Goal: Task Accomplishment & Management: Manage account settings

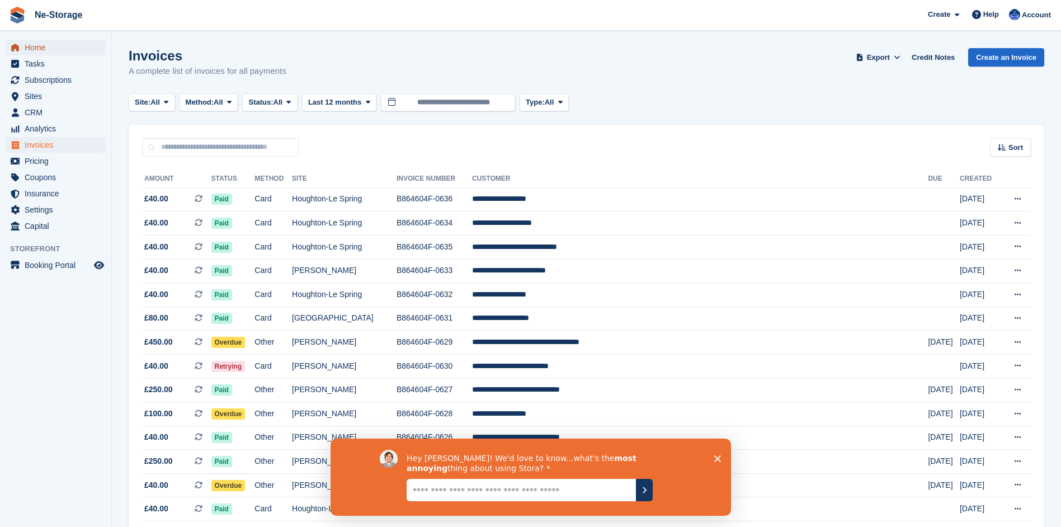
click at [35, 46] on span "Home" at bounding box center [58, 48] width 67 height 16
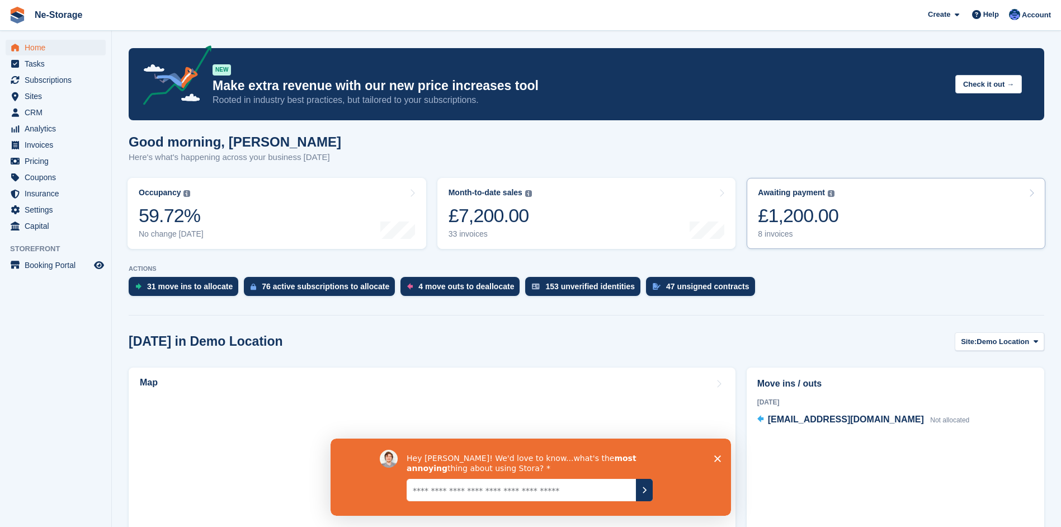
click at [797, 218] on div "£1,200.00" at bounding box center [798, 215] width 81 height 23
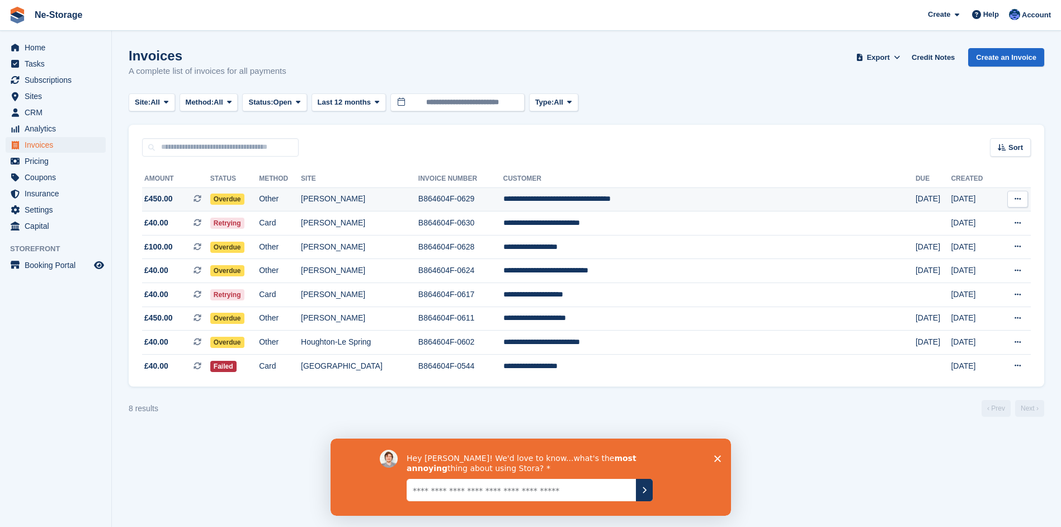
click at [686, 196] on td "**********" at bounding box center [709, 199] width 412 height 24
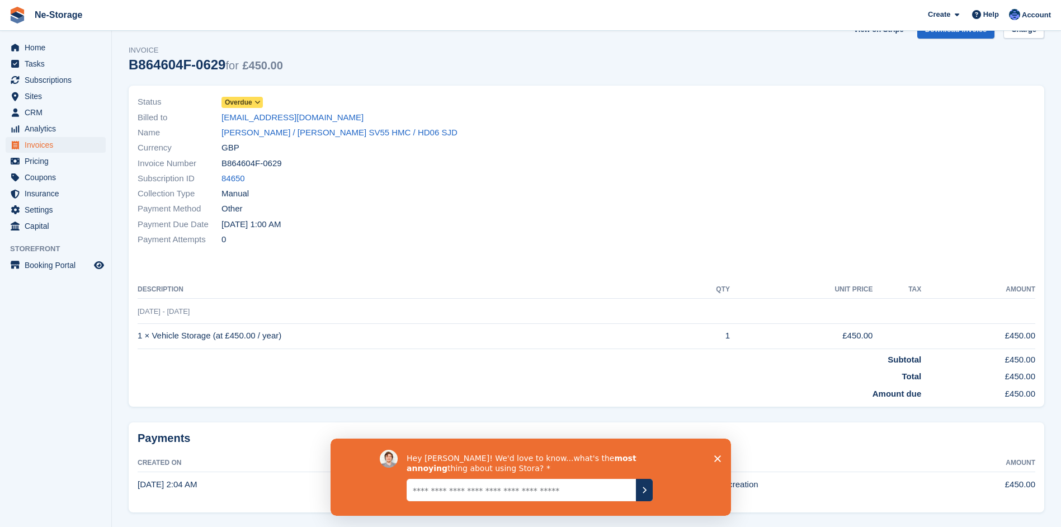
scroll to position [50, 0]
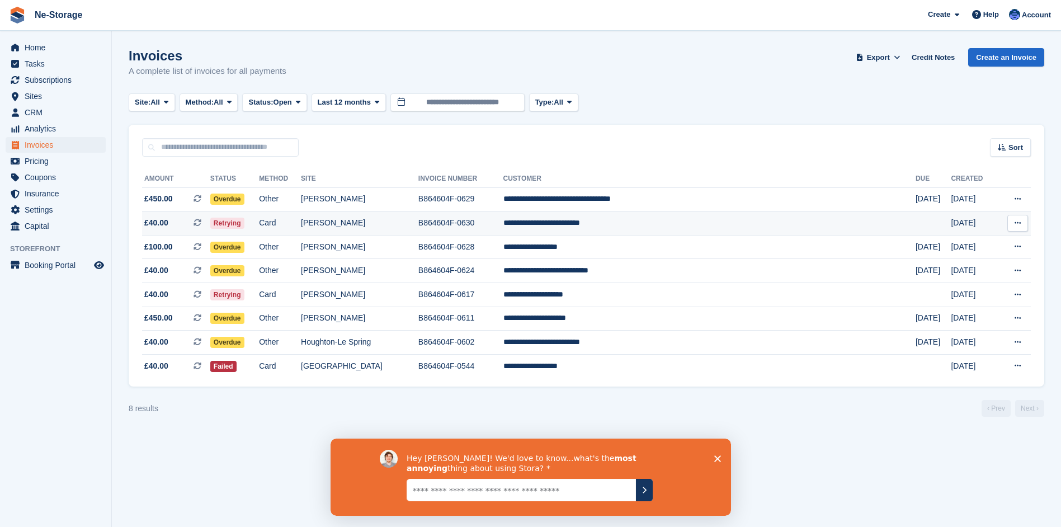
click at [503, 219] on td "B864604F-0630" at bounding box center [460, 223] width 85 height 24
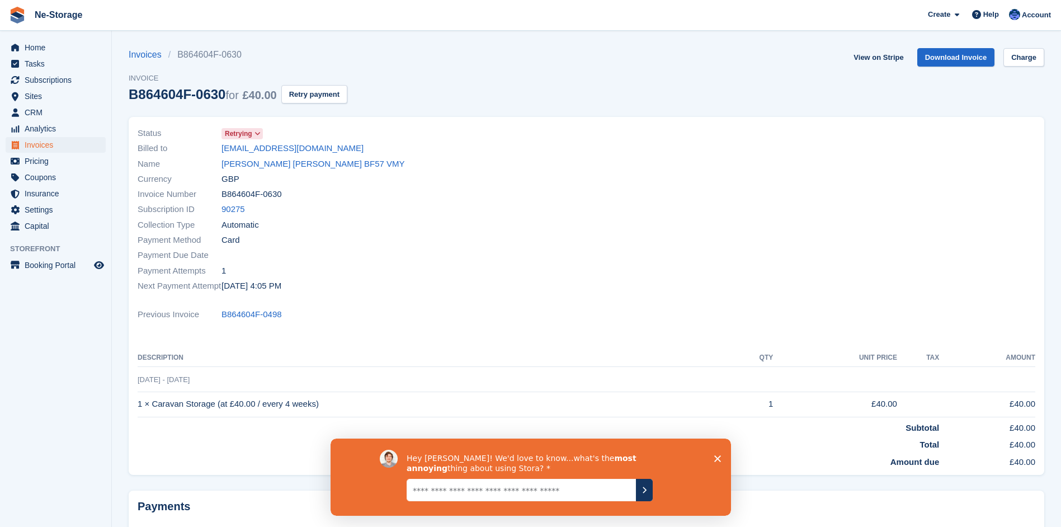
click at [480, 196] on div "Invoice Number B864604F-0630" at bounding box center [359, 194] width 442 height 15
click at [52, 45] on span "Home" at bounding box center [58, 48] width 67 height 16
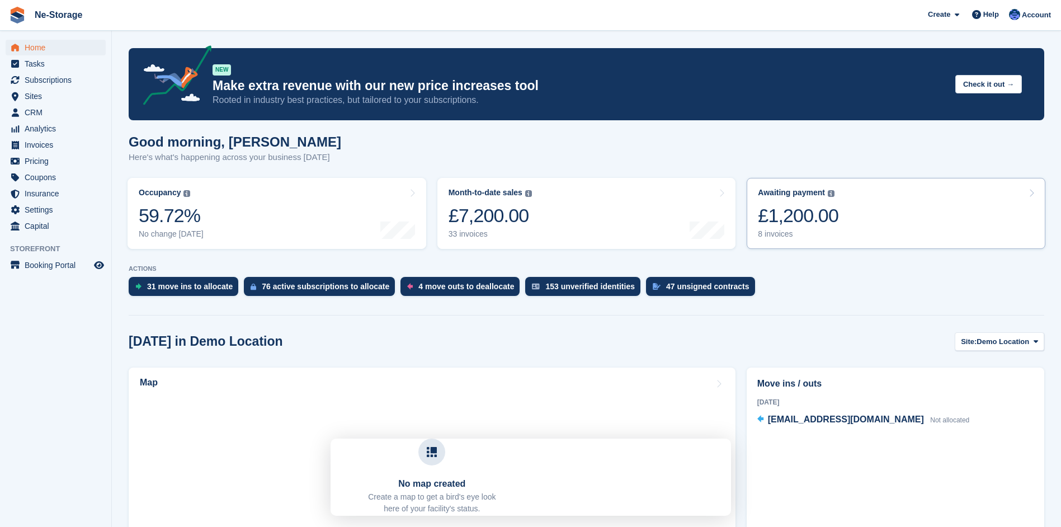
click at [800, 219] on div "£1,200.00" at bounding box center [798, 215] width 81 height 23
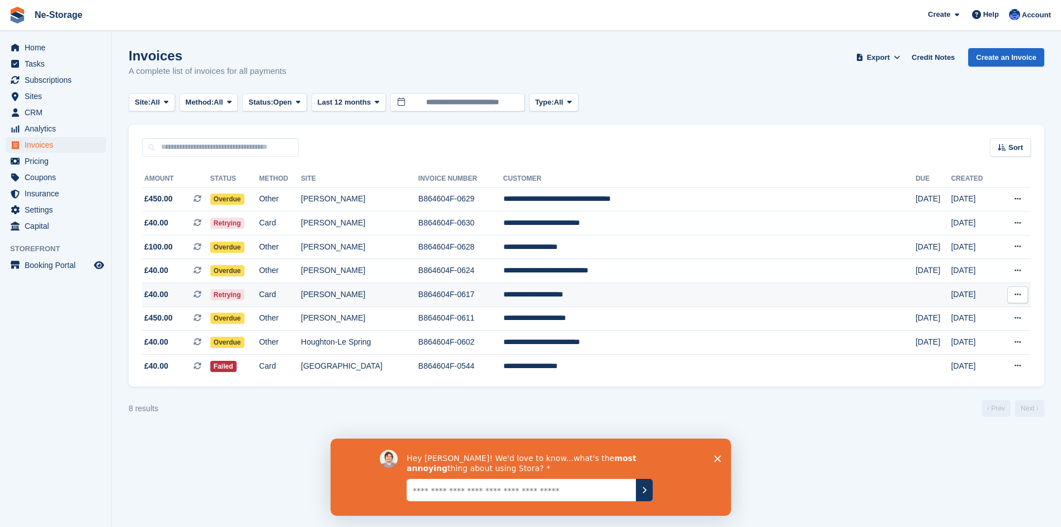
click at [244, 291] on span "Retrying" at bounding box center [227, 294] width 34 height 11
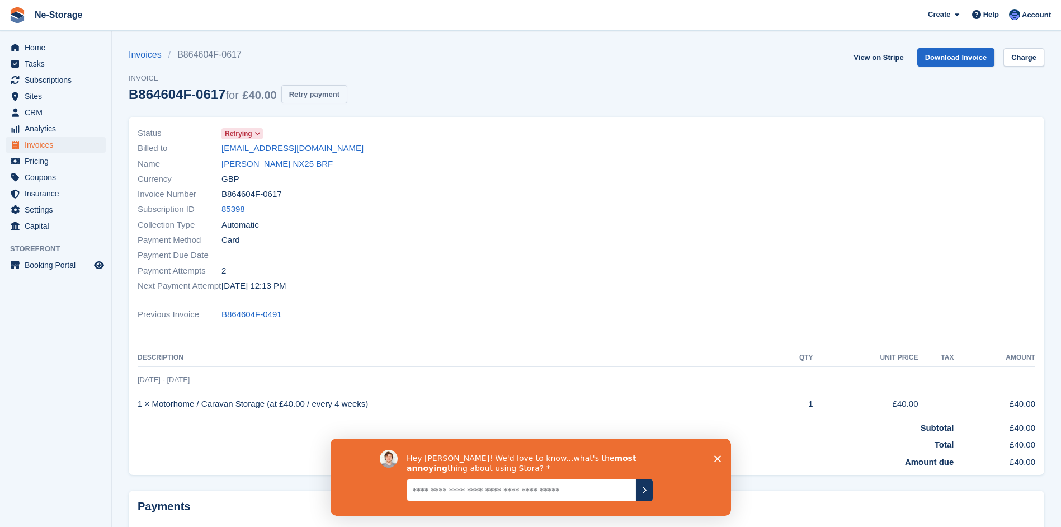
click at [318, 92] on button "Retry payment" at bounding box center [314, 94] width 66 height 18
click at [38, 45] on span "Home" at bounding box center [58, 48] width 67 height 16
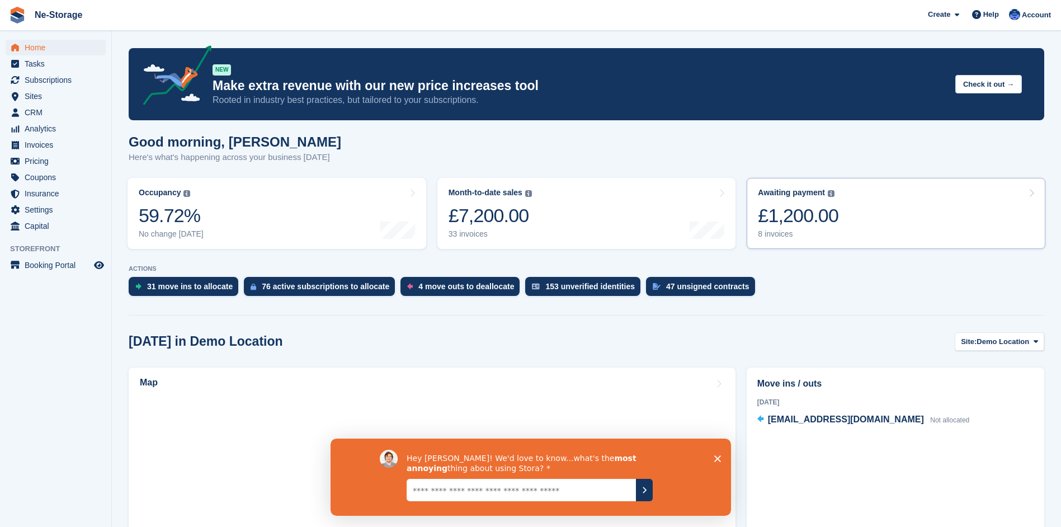
click at [801, 218] on div "£1,200.00" at bounding box center [798, 215] width 81 height 23
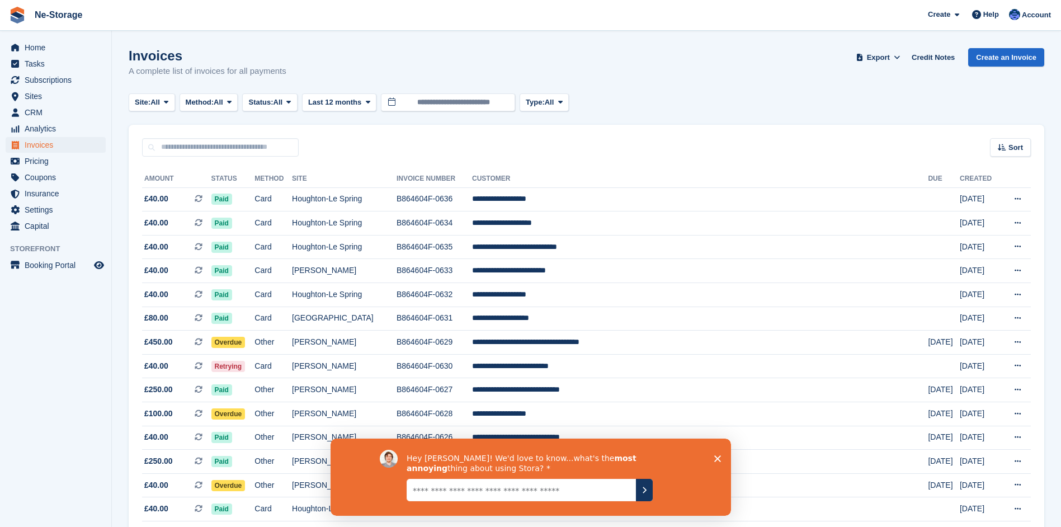
click at [31, 42] on span "Home" at bounding box center [58, 48] width 67 height 16
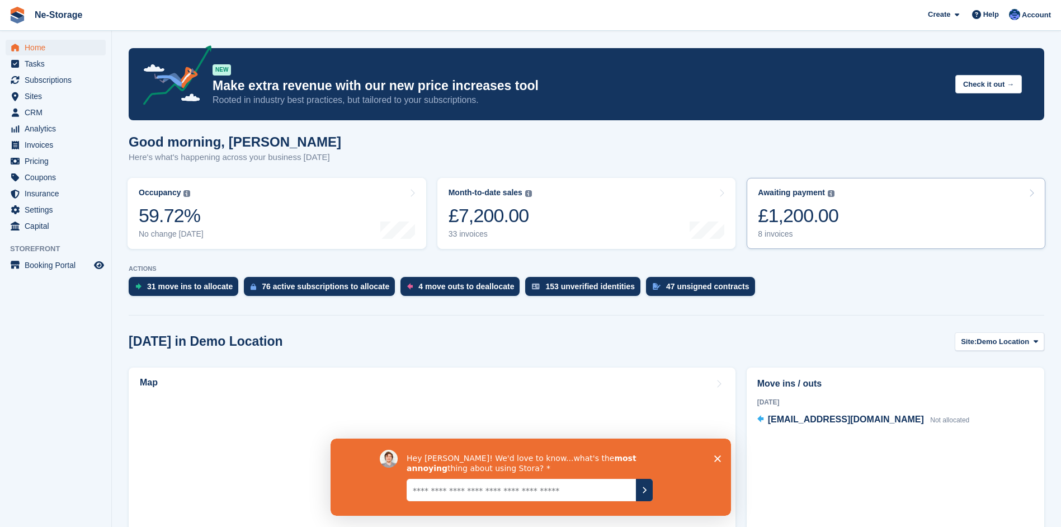
click at [797, 215] on div "£1,200.00" at bounding box center [798, 215] width 81 height 23
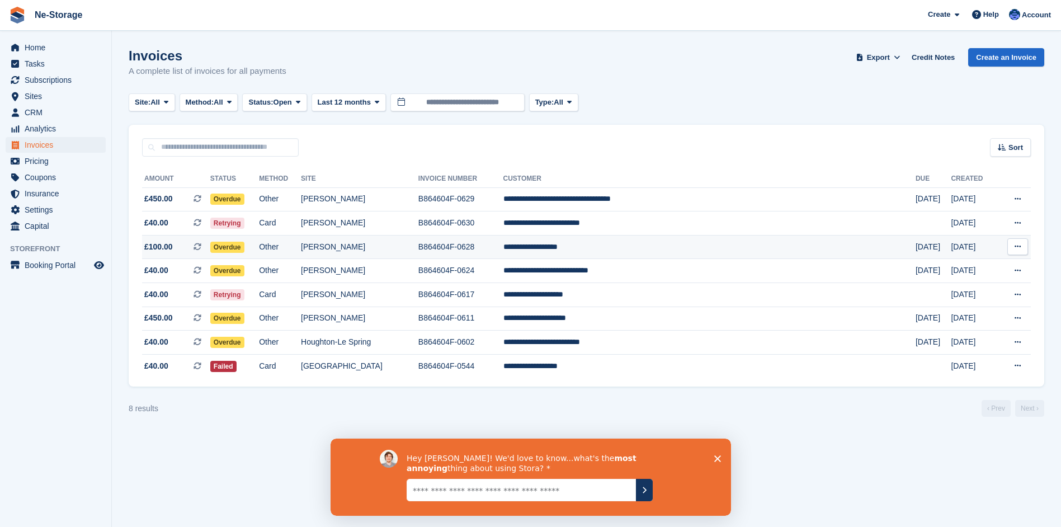
click at [639, 245] on td "**********" at bounding box center [709, 247] width 412 height 24
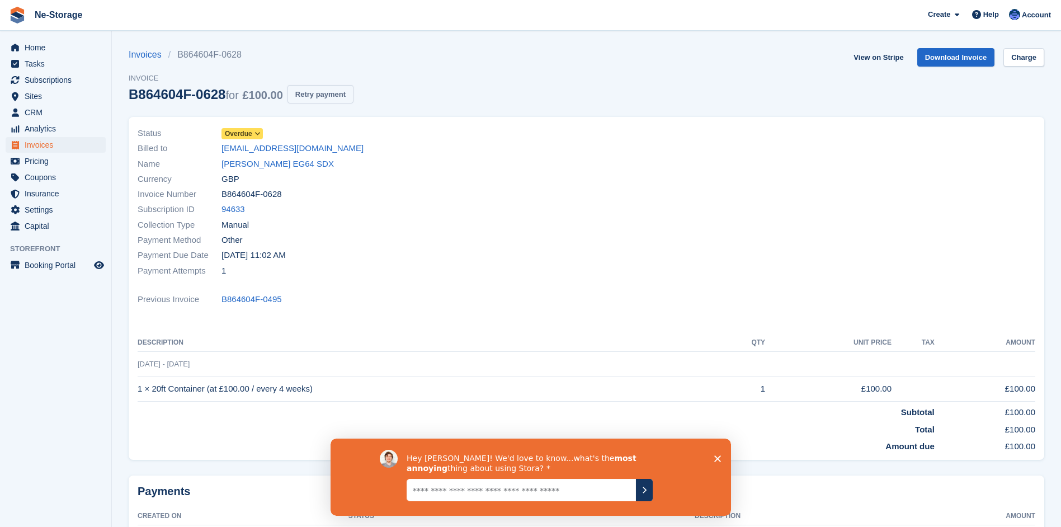
click at [318, 92] on button "Retry payment" at bounding box center [320, 94] width 66 height 18
click at [717, 455] on icon "Close survey" at bounding box center [716, 458] width 7 height 7
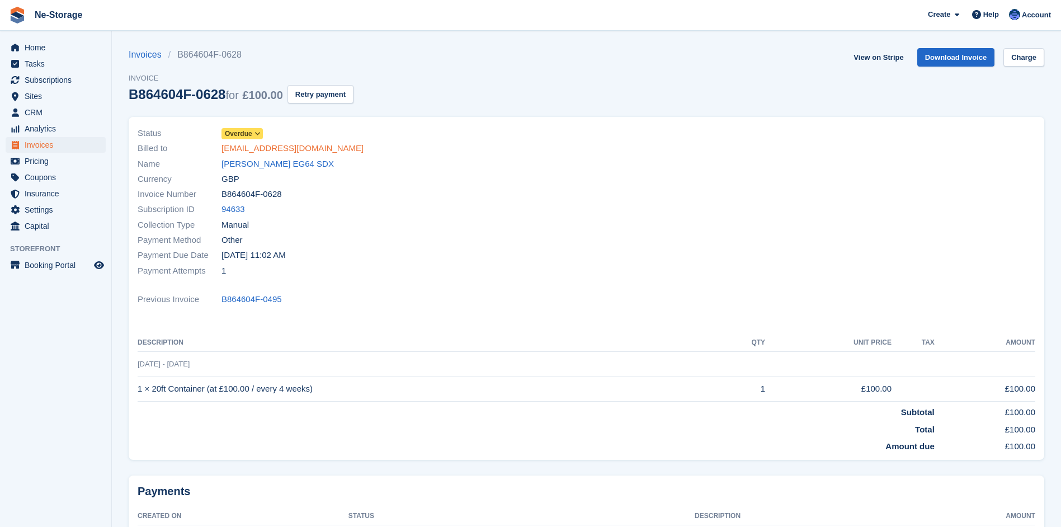
click at [320, 147] on link "treebor23456@googlemail.com" at bounding box center [292, 148] width 142 height 13
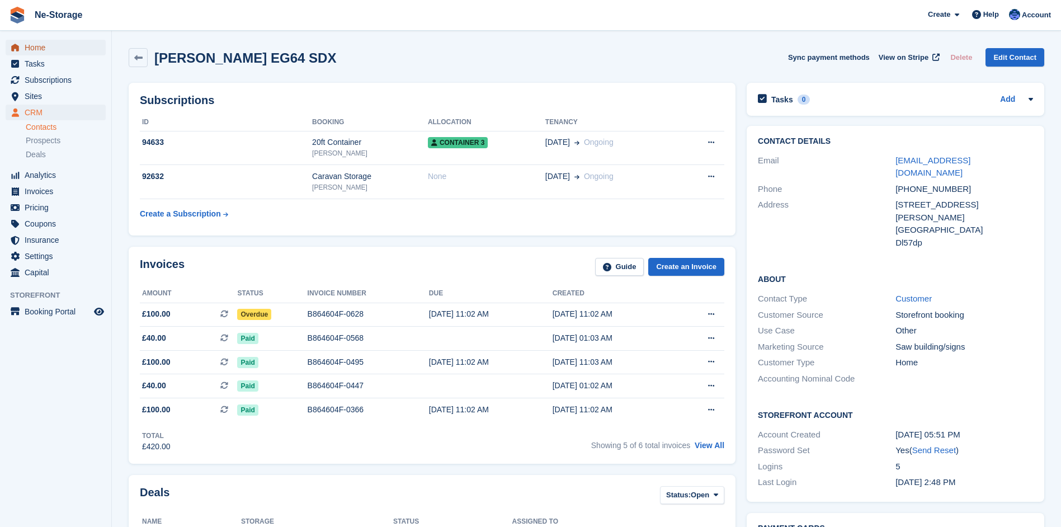
click at [25, 44] on span "Home" at bounding box center [58, 48] width 67 height 16
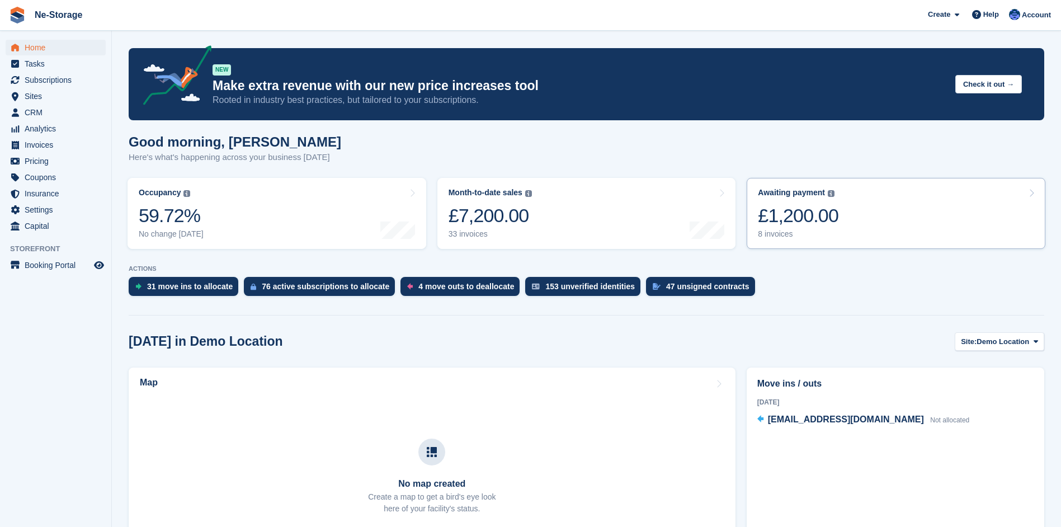
click at [777, 215] on div "£1,200.00" at bounding box center [798, 215] width 81 height 23
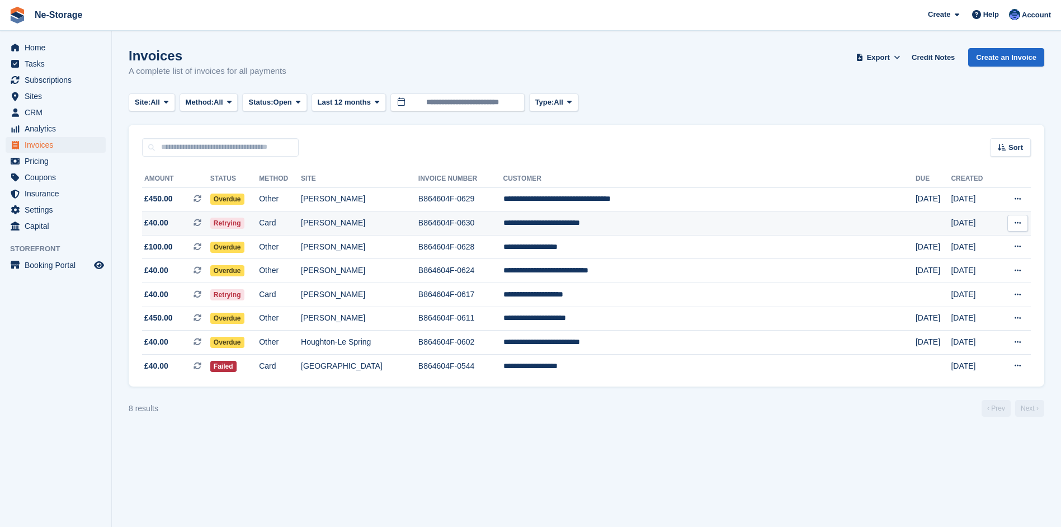
click at [503, 211] on td "B864604F-0630" at bounding box center [460, 223] width 85 height 24
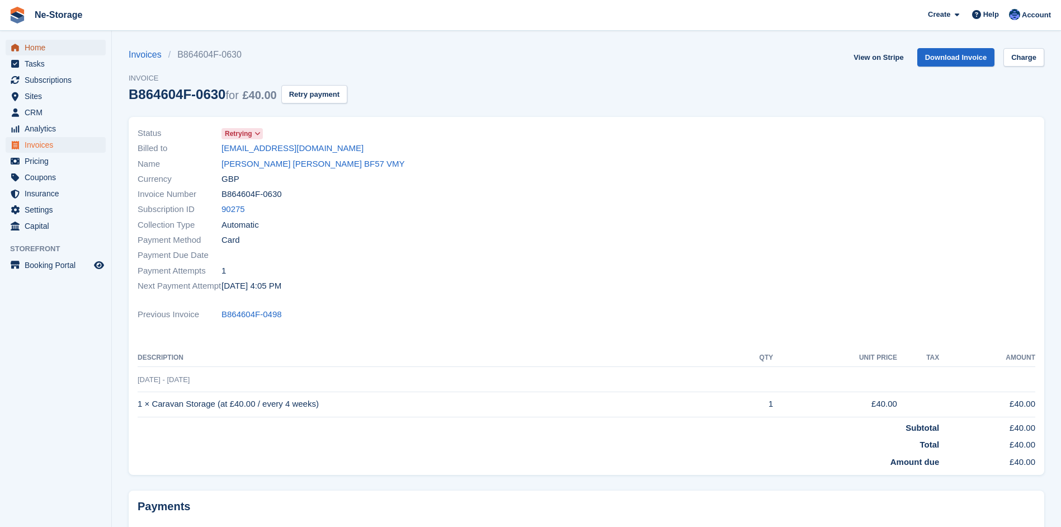
click at [44, 42] on span "Home" at bounding box center [58, 48] width 67 height 16
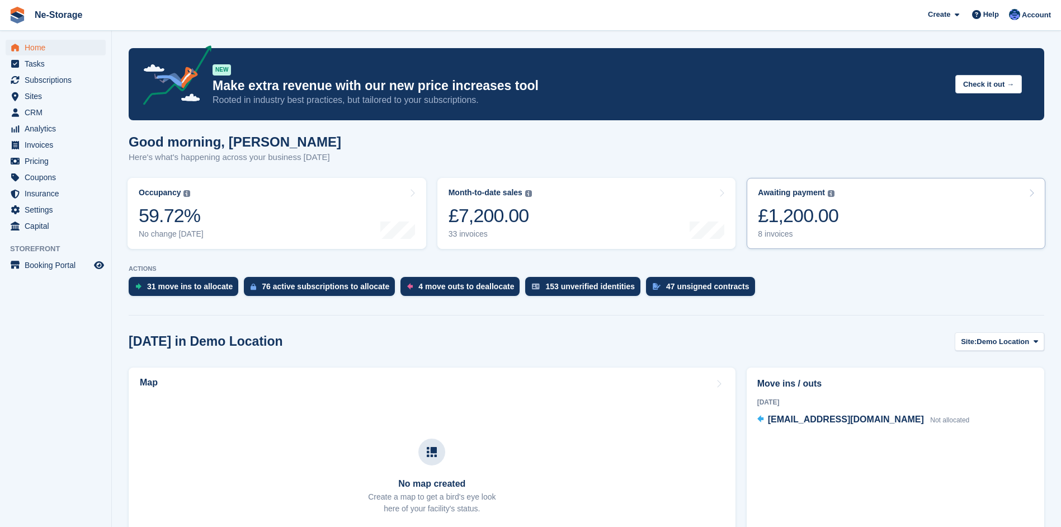
click at [786, 215] on div "£1,200.00" at bounding box center [798, 215] width 81 height 23
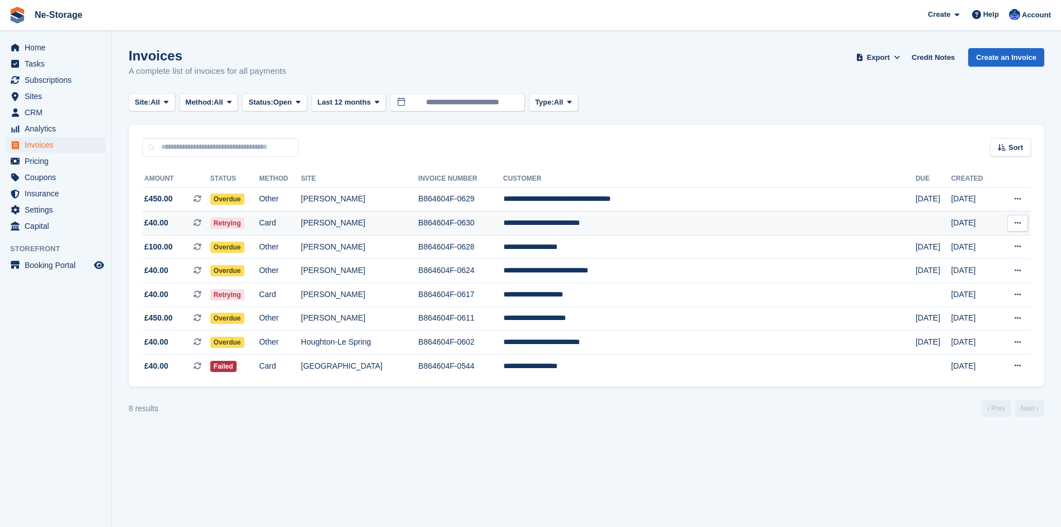
click at [635, 220] on td "**********" at bounding box center [709, 223] width 412 height 24
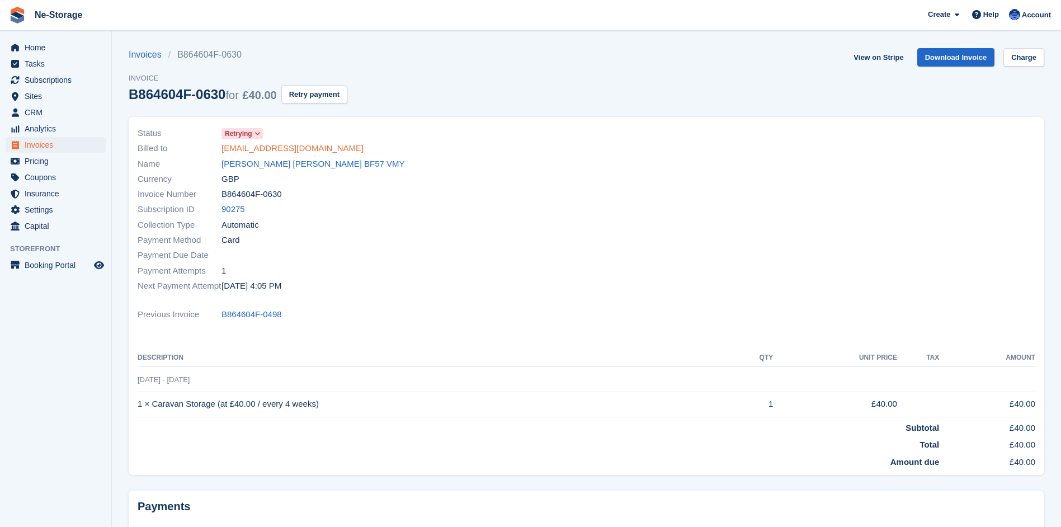
click at [286, 146] on link "carrclairelouise89@gmail.com" at bounding box center [292, 148] width 142 height 13
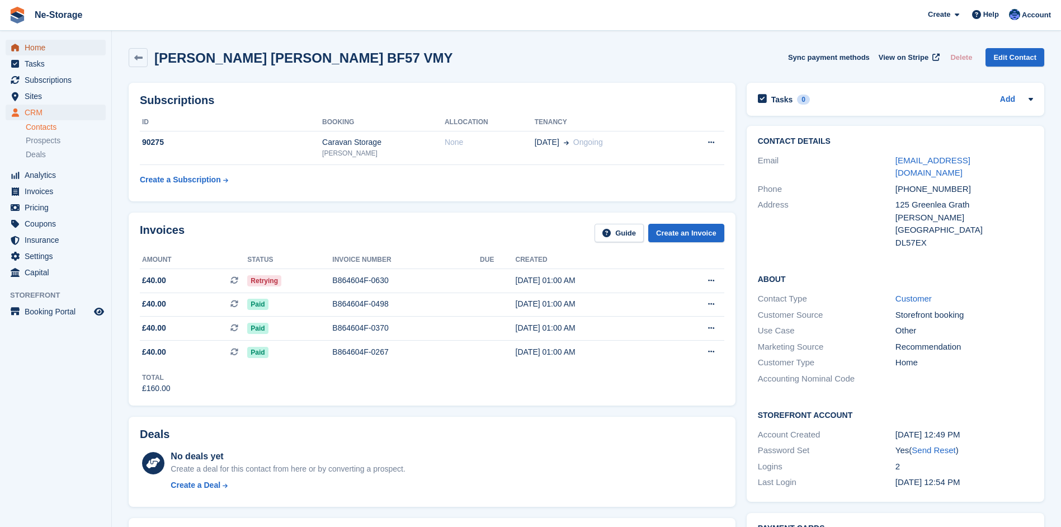
click at [39, 43] on span "Home" at bounding box center [58, 48] width 67 height 16
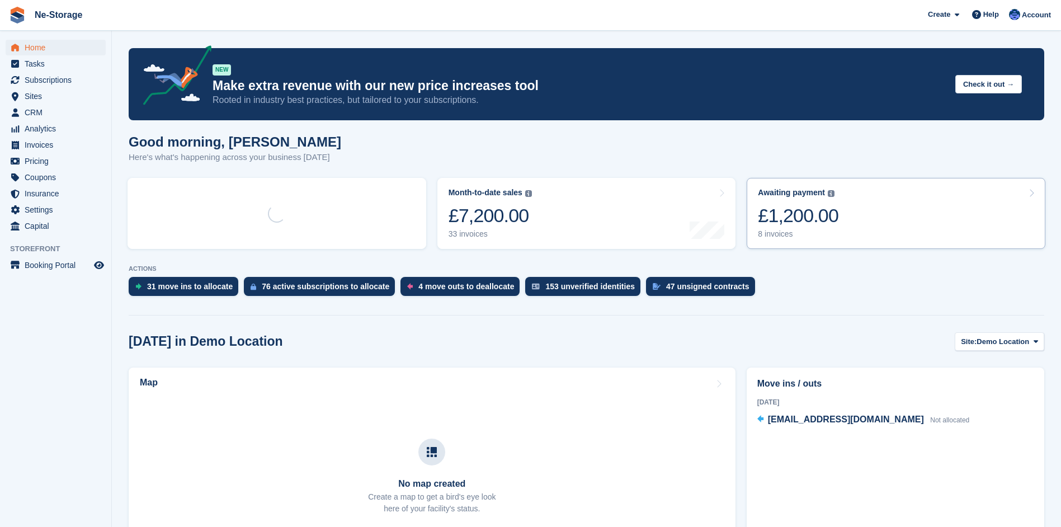
click at [791, 211] on div "£1,200.00" at bounding box center [798, 215] width 81 height 23
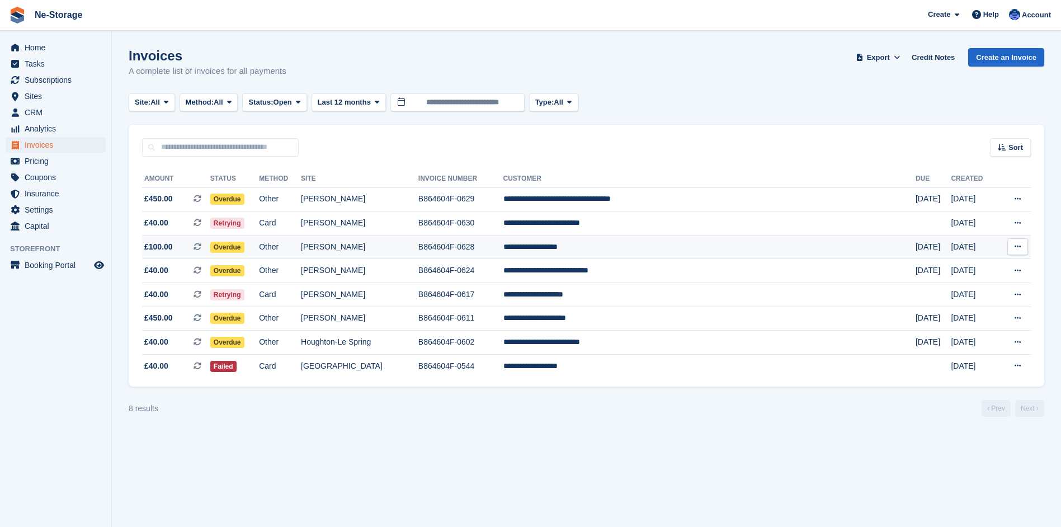
click at [624, 244] on td "**********" at bounding box center [709, 247] width 412 height 24
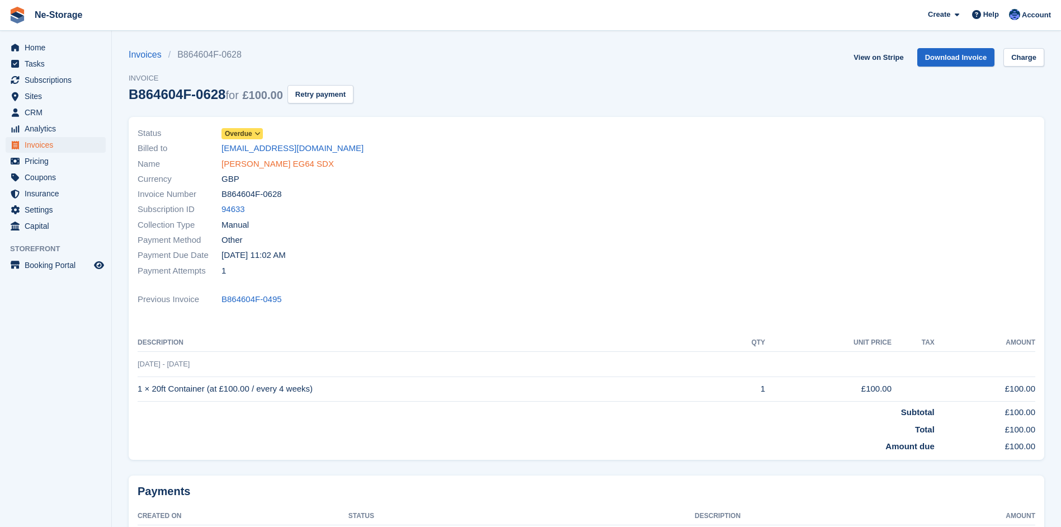
click at [259, 160] on link "John Miles EG64 SDX" at bounding box center [277, 164] width 112 height 13
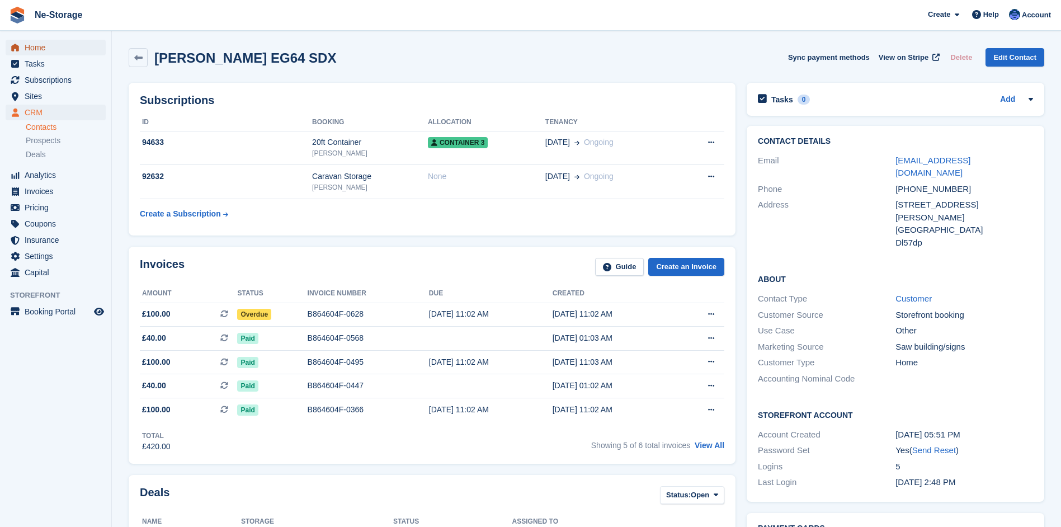
click at [36, 46] on span "Home" at bounding box center [58, 48] width 67 height 16
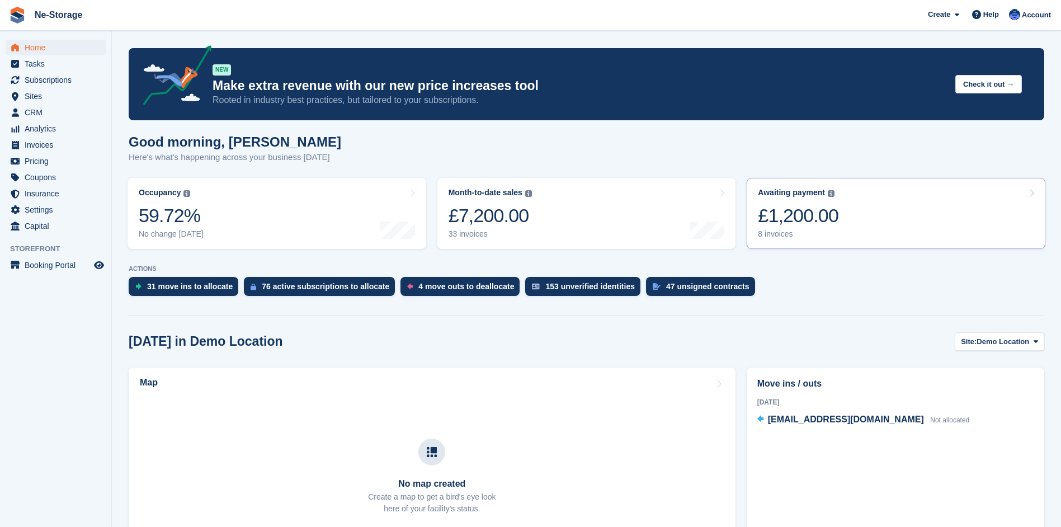
click at [799, 214] on div "£1,200.00" at bounding box center [798, 215] width 81 height 23
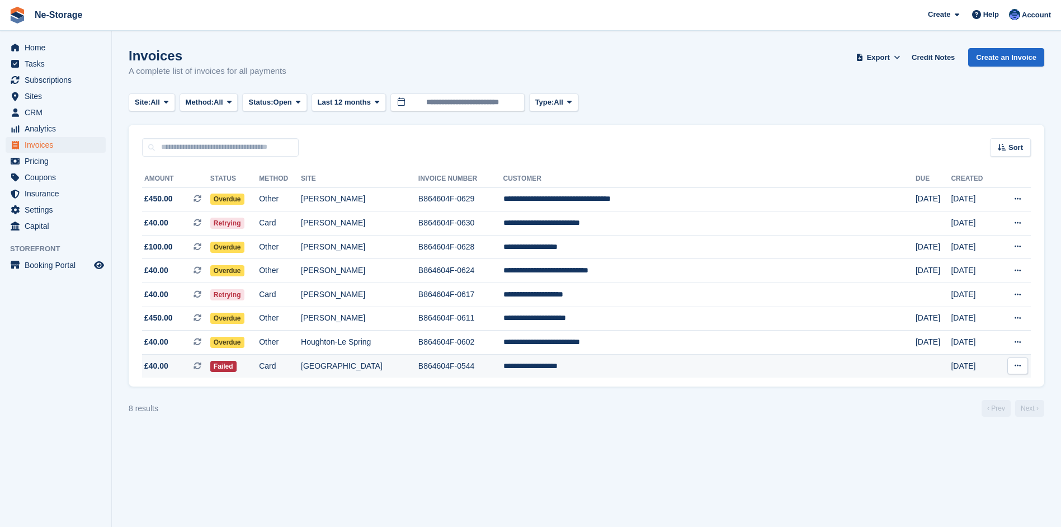
click at [370, 363] on td "[GEOGRAPHIC_DATA]" at bounding box center [359, 365] width 117 height 23
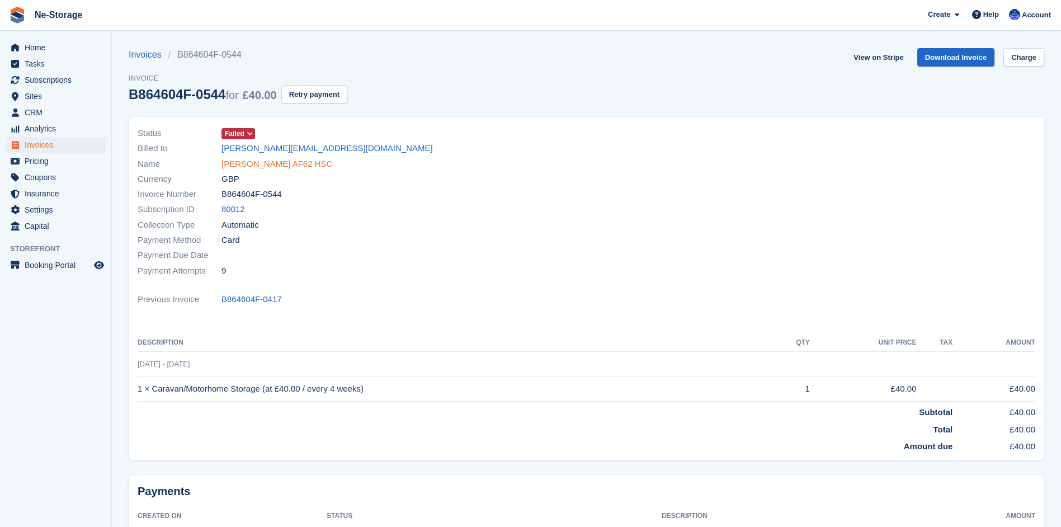
click at [274, 161] on link "[PERSON_NAME] AF62 HSC" at bounding box center [276, 164] width 111 height 13
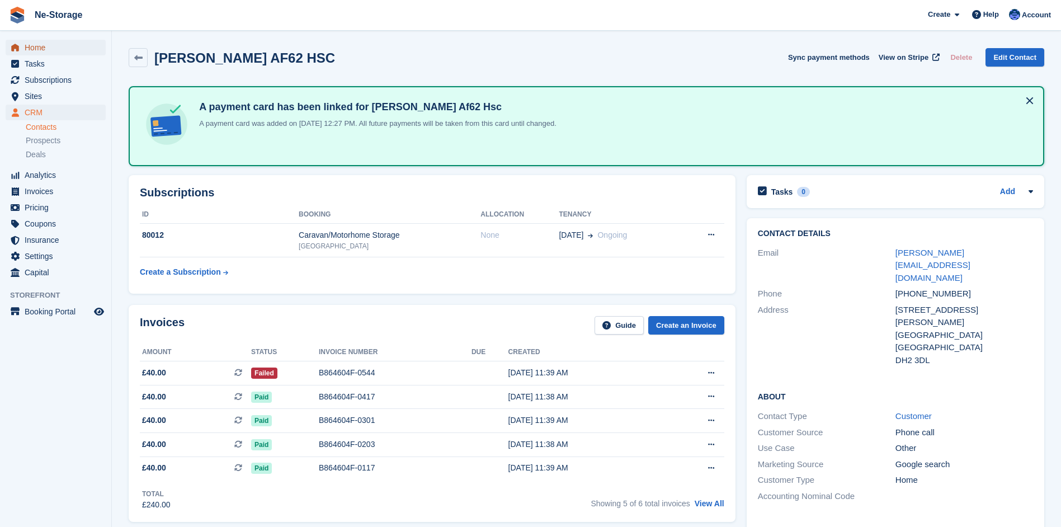
click at [40, 45] on span "Home" at bounding box center [58, 48] width 67 height 16
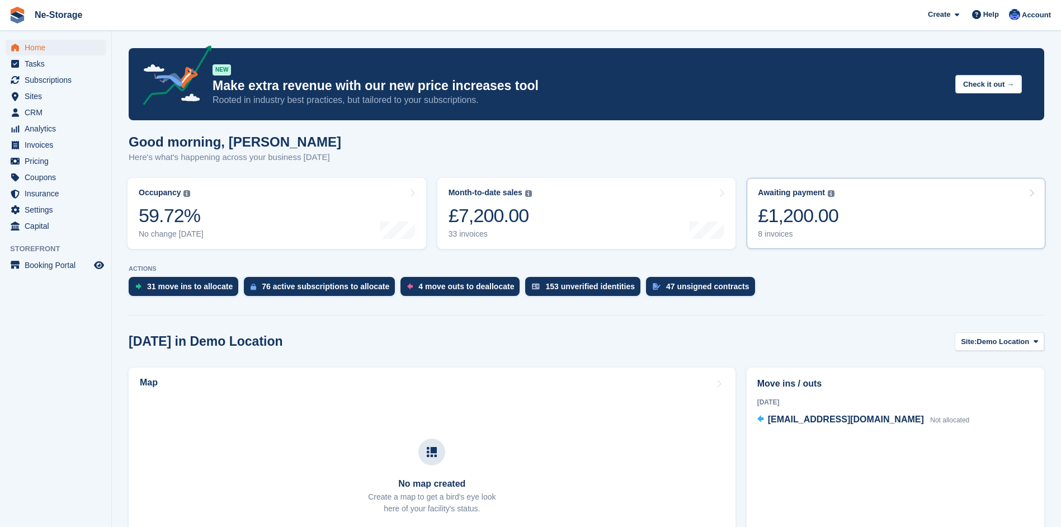
click at [803, 212] on div "£1,200.00" at bounding box center [798, 215] width 81 height 23
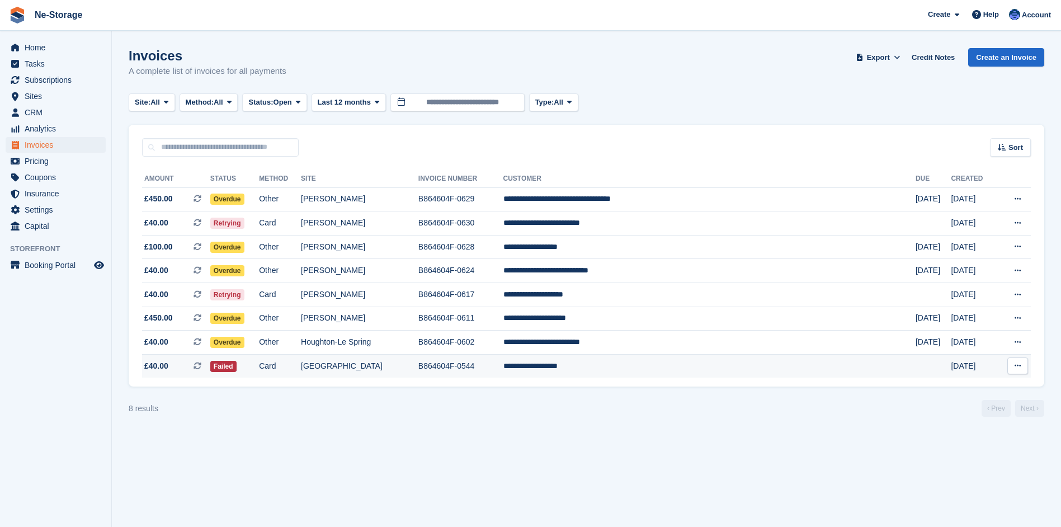
click at [628, 362] on td "**********" at bounding box center [709, 365] width 412 height 23
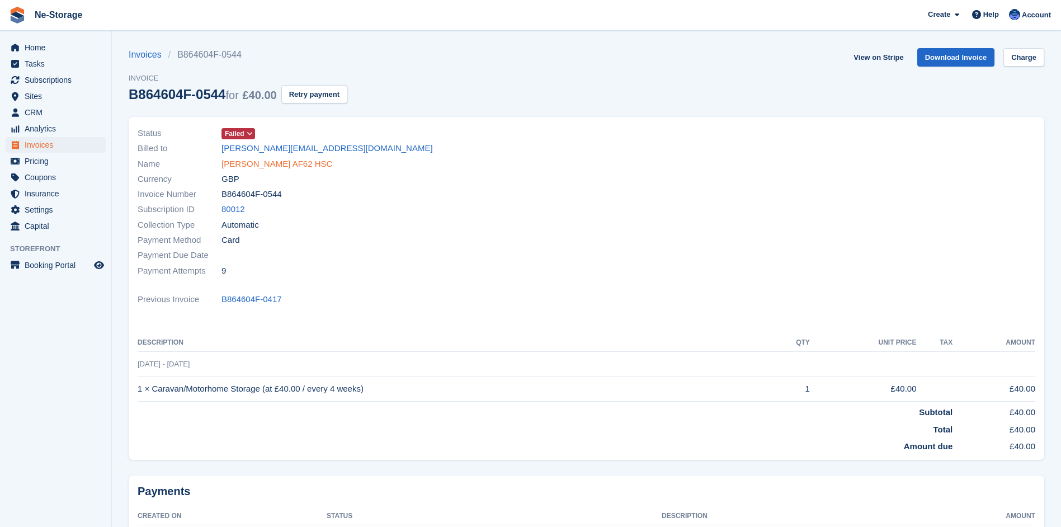
click at [262, 163] on link "Tony Green AF62 HSC" at bounding box center [276, 164] width 111 height 13
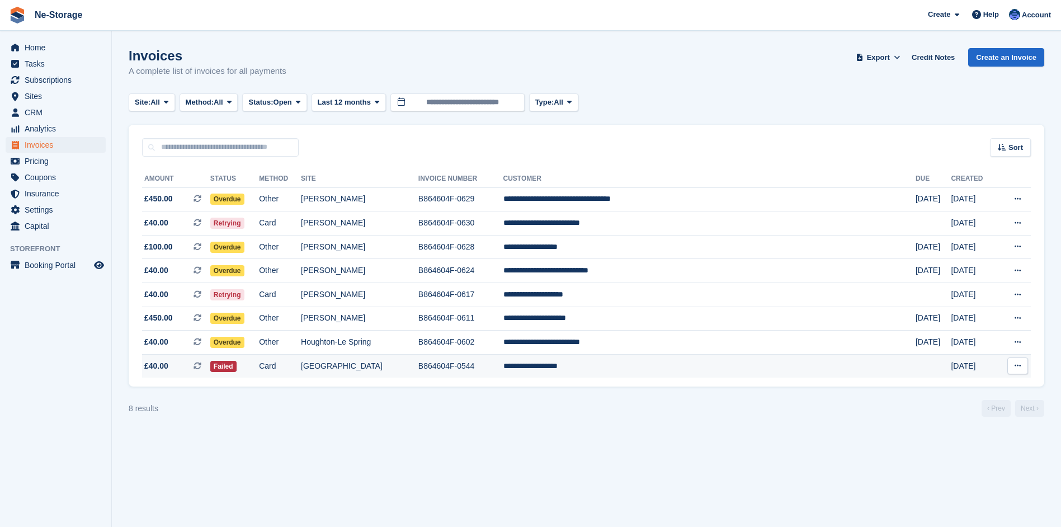
click at [377, 363] on td "[GEOGRAPHIC_DATA]" at bounding box center [359, 365] width 117 height 23
click at [1019, 363] on icon at bounding box center [1017, 365] width 6 height 7
click at [618, 365] on td "**********" at bounding box center [709, 365] width 412 height 23
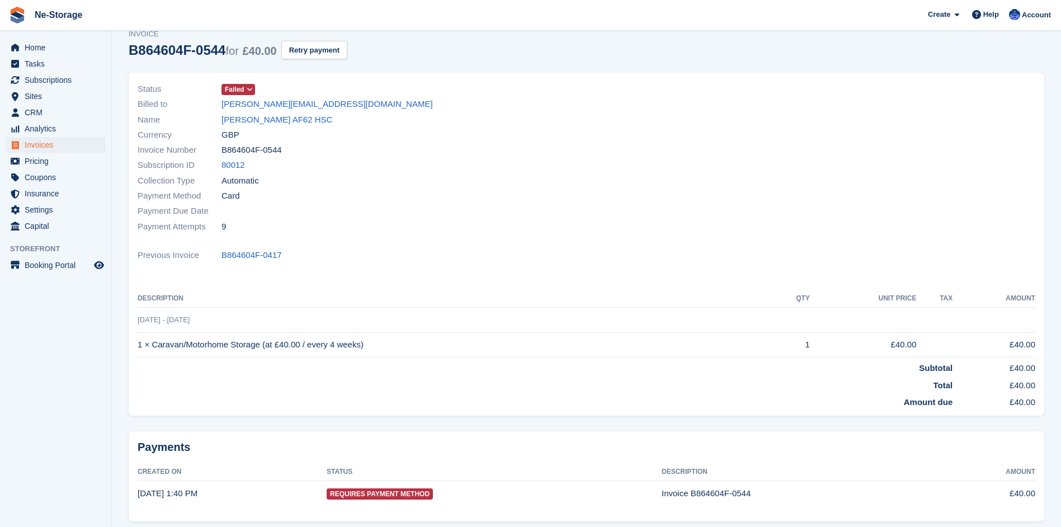
scroll to position [89, 0]
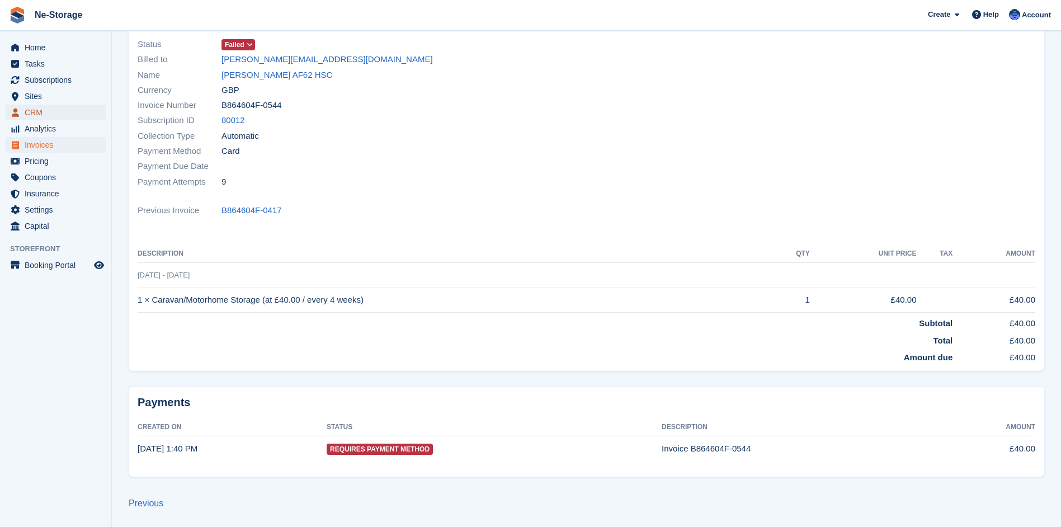
click at [37, 110] on span "CRM" at bounding box center [58, 113] width 67 height 16
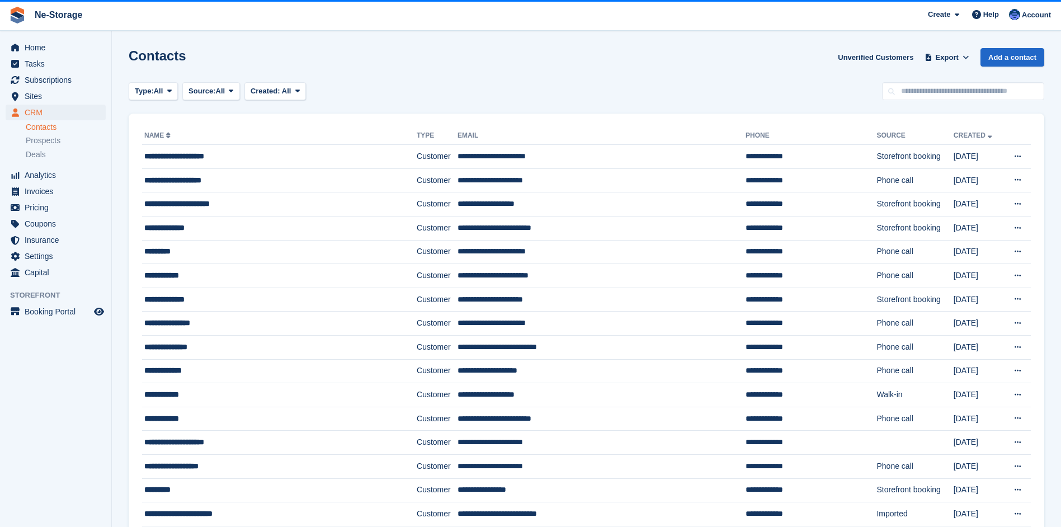
click at [42, 125] on link "Contacts" at bounding box center [66, 127] width 80 height 11
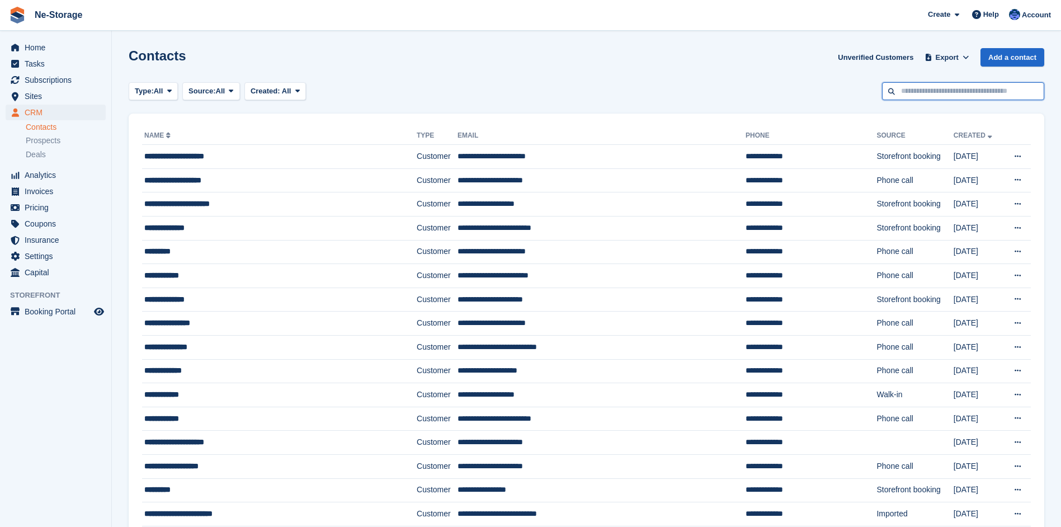
click at [934, 89] on input "text" at bounding box center [963, 91] width 162 height 18
type input "*"
type input "*****"
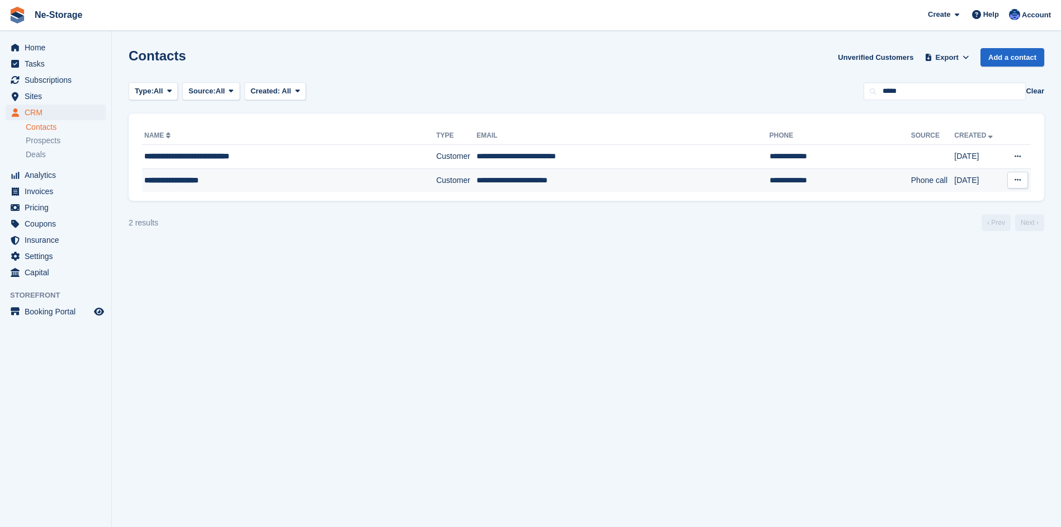
click at [517, 180] on td "**********" at bounding box center [622, 179] width 293 height 23
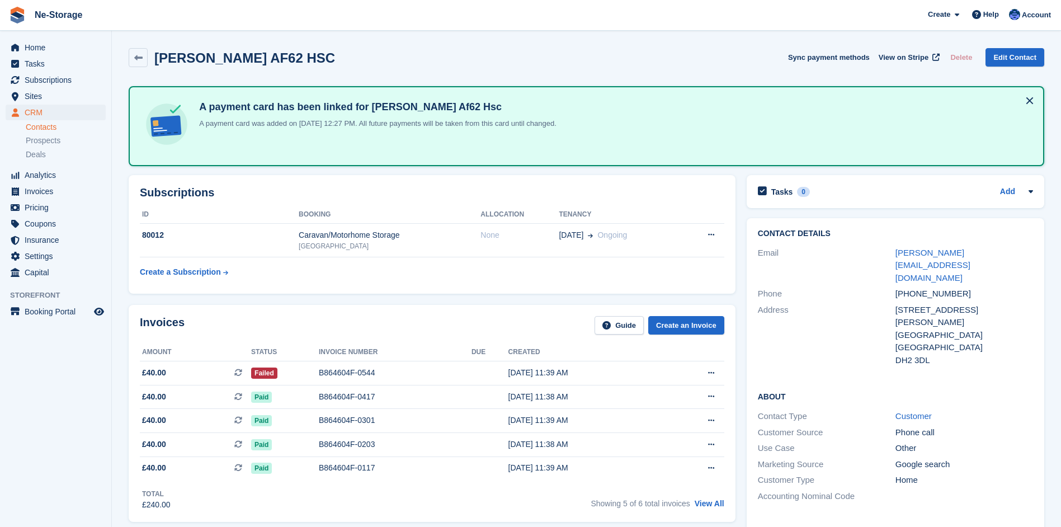
click at [40, 39] on div "Home Tasks Subscriptions Subscriptions Subscriptions Contracts Price increases …" at bounding box center [55, 157] width 111 height 245
click at [39, 48] on span "Home" at bounding box center [58, 48] width 67 height 16
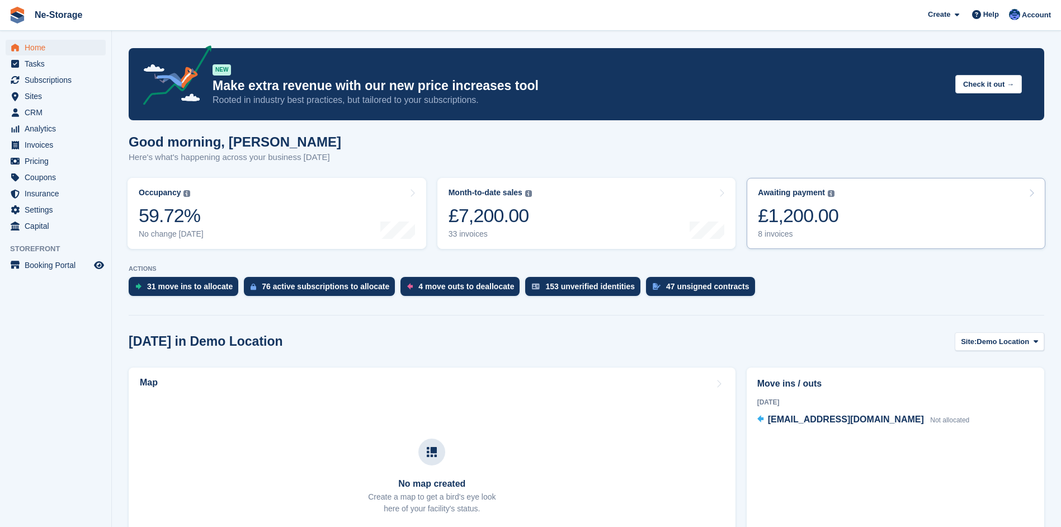
click at [792, 209] on div "£1,200.00" at bounding box center [798, 215] width 81 height 23
